Goal: Task Accomplishment & Management: Complete application form

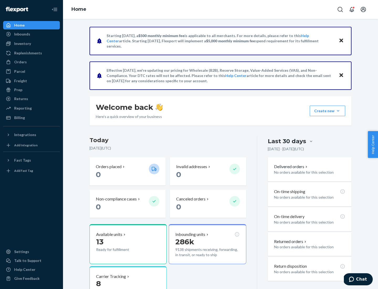
click at [338, 111] on button "Create new Create new inbound Create new order Create new product" at bounding box center [327, 111] width 35 height 11
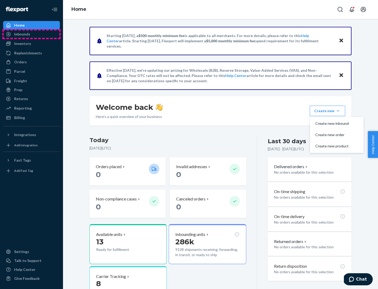
click at [32, 34] on div "Inbounds" at bounding box center [32, 33] width 56 height 7
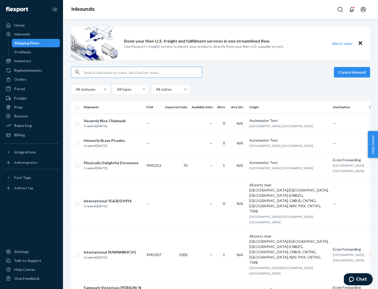
click at [353, 72] on button "Create inbound" at bounding box center [352, 72] width 36 height 11
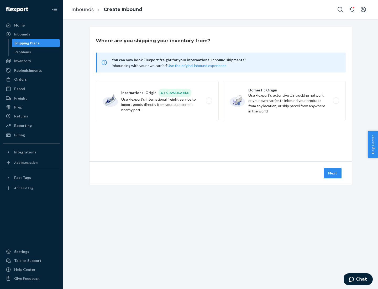
click at [285, 101] on label "Domestic Origin Use Flexport’s extensive US trucking network or your own carrie…" at bounding box center [284, 100] width 123 height 39
click at [336, 101] on input "Domestic Origin Use Flexport’s extensive US trucking network or your own carrie…" at bounding box center [337, 100] width 3 height 3
radio input "true"
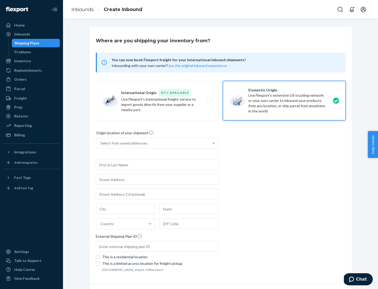
click at [123, 143] on div "Select from saved addresses" at bounding box center [123, 143] width 47 height 5
click at [101, 143] on input "Select from saved addresses" at bounding box center [100, 143] width 1 height 5
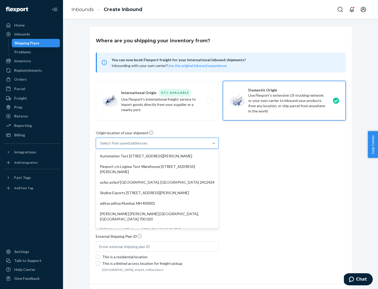
scroll to position [2, 0]
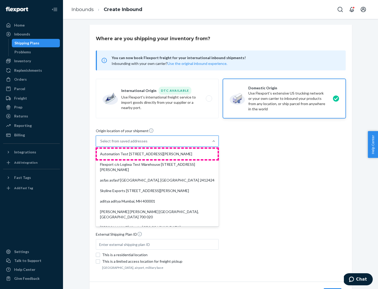
click at [157, 154] on div "Automation Test [STREET_ADDRESS][PERSON_NAME]" at bounding box center [157, 154] width 121 height 11
click at [101, 144] on input "option Automation Test [STREET_ADDRESS][PERSON_NAME]. 9 results available. Use …" at bounding box center [100, 140] width 1 height 5
type input "Automation Test"
type input "9th Floor"
type input "[GEOGRAPHIC_DATA]"
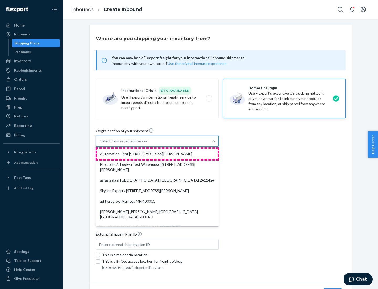
type input "CA"
type input "94104"
type input "[STREET_ADDRESS][PERSON_NAME]"
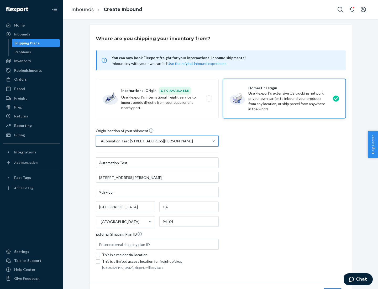
scroll to position [31, 0]
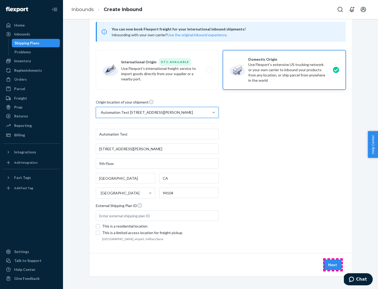
click at [333, 265] on button "Next" at bounding box center [333, 265] width 18 height 11
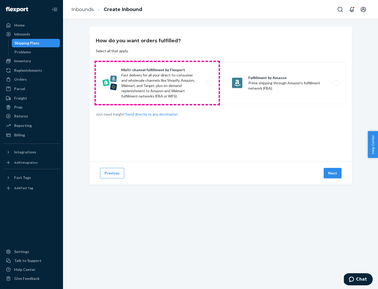
click at [157, 83] on label "Multi-channel fulfillment by Flexport Fast delivery for all your direct-to-cons…" at bounding box center [157, 83] width 123 height 42
click at [209, 83] on input "Multi-channel fulfillment by Flexport Fast delivery for all your direct-to-cons…" at bounding box center [210, 82] width 3 height 3
radio input "true"
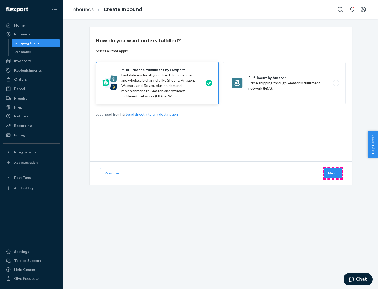
click at [333, 173] on button "Next" at bounding box center [333, 173] width 18 height 11
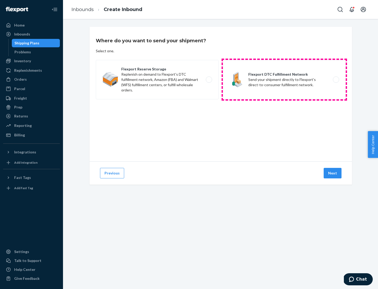
click at [285, 80] on label "Flexport DTC Fulfillment Network Send your shipment directly to Flexport's dire…" at bounding box center [284, 79] width 123 height 39
click at [336, 80] on input "Flexport DTC Fulfillment Network Send your shipment directly to Flexport's dire…" at bounding box center [337, 79] width 3 height 3
radio input "true"
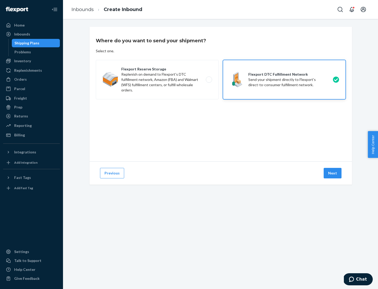
click at [333, 173] on button "Next" at bounding box center [333, 173] width 18 height 11
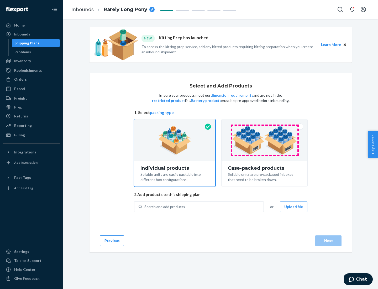
click at [265, 140] on img at bounding box center [264, 140] width 65 height 29
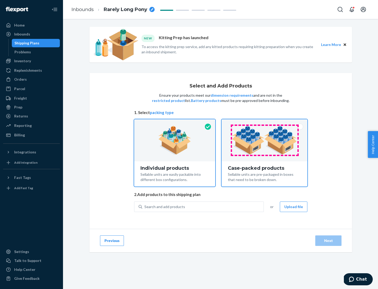
click at [265, 123] on input "Case-packed products Sellable units are pre-packaged in boxes that need to be b…" at bounding box center [264, 120] width 3 height 3
radio input "true"
radio input "false"
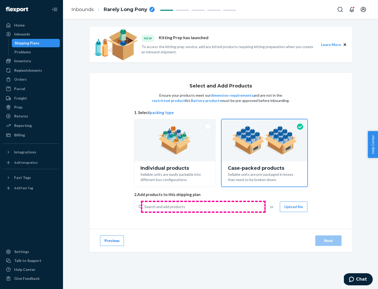
click at [203, 207] on div "Search and add products" at bounding box center [202, 206] width 121 height 9
click at [145, 207] on input "Search and add products" at bounding box center [145, 206] width 1 height 5
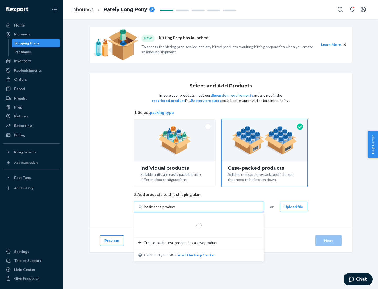
type input "basic-test-product-1"
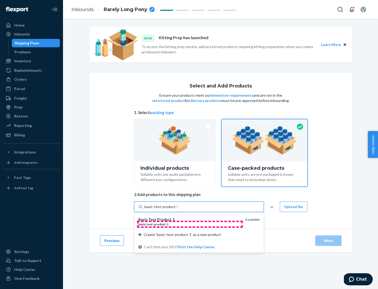
click at [190, 224] on div "basic - test - product - 1" at bounding box center [189, 224] width 103 height 4
click at [178, 209] on input "basic-test-product-1" at bounding box center [162, 206] width 34 height 5
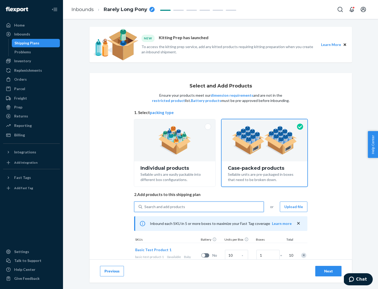
scroll to position [19, 0]
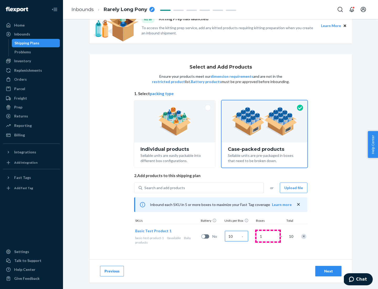
type input "10"
type input "7"
click at [329, 271] on div "Next" at bounding box center [328, 271] width 17 height 5
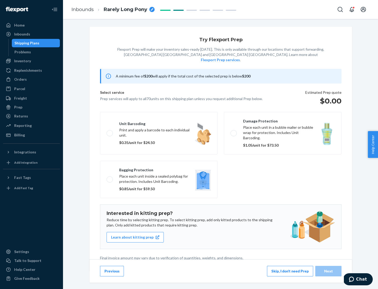
scroll to position [1, 0]
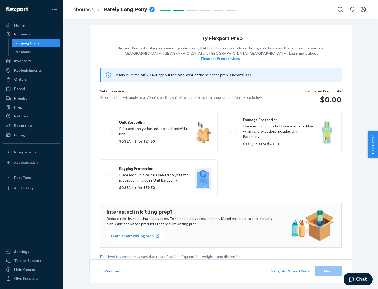
click at [159, 167] on label "Bagging protection Place each unit inside a sealed polybag for protection. Incl…" at bounding box center [159, 178] width 118 height 37
click at [110, 176] on input "Bagging protection Place each unit inside a sealed polybag for protection. Incl…" at bounding box center [108, 177] width 3 height 3
checkbox input "true"
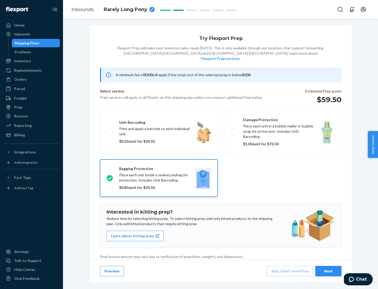
click at [329, 271] on div "Next" at bounding box center [328, 271] width 17 height 5
